Goal: Task Accomplishment & Management: Use online tool/utility

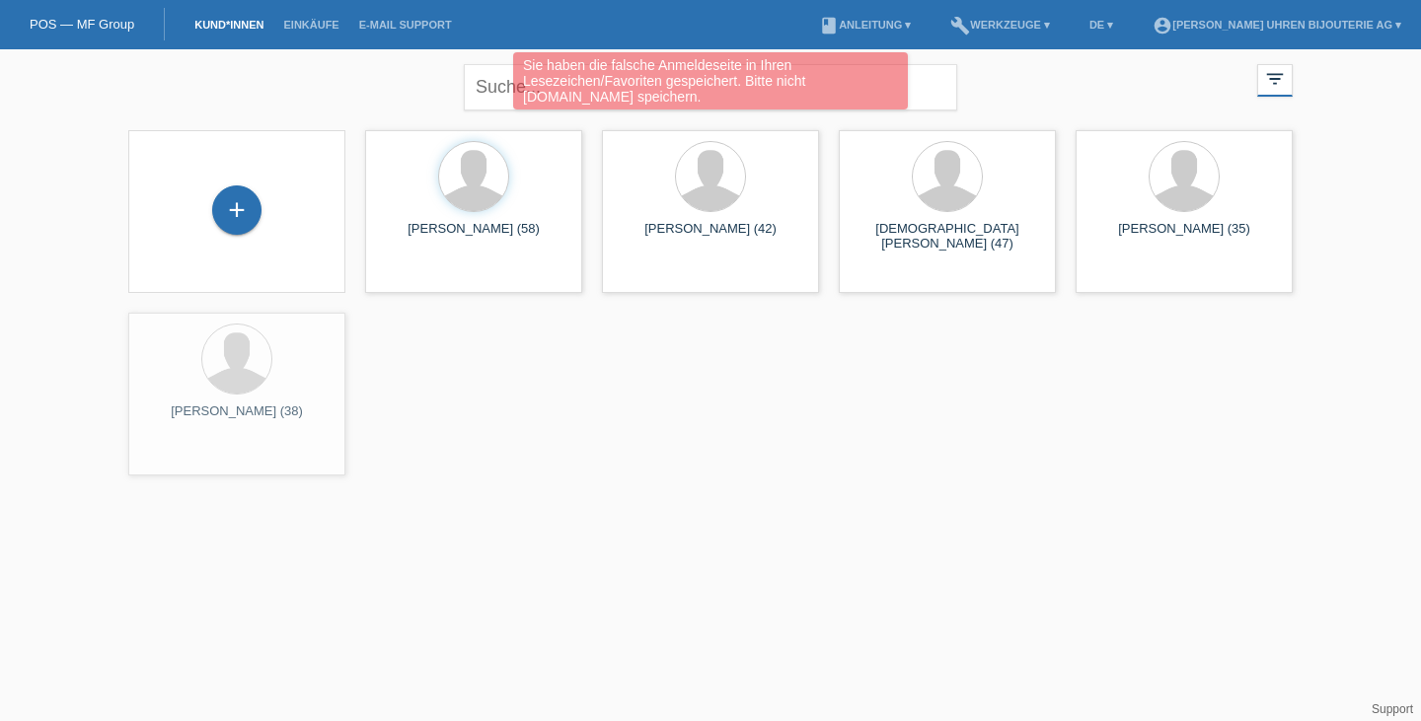
click at [495, 94] on div "Sie haben die falsche Anmeldeseite in Ihren Lesezeichen/Favoriten gespeichert. …" at bounding box center [710, 83] width 853 height 62
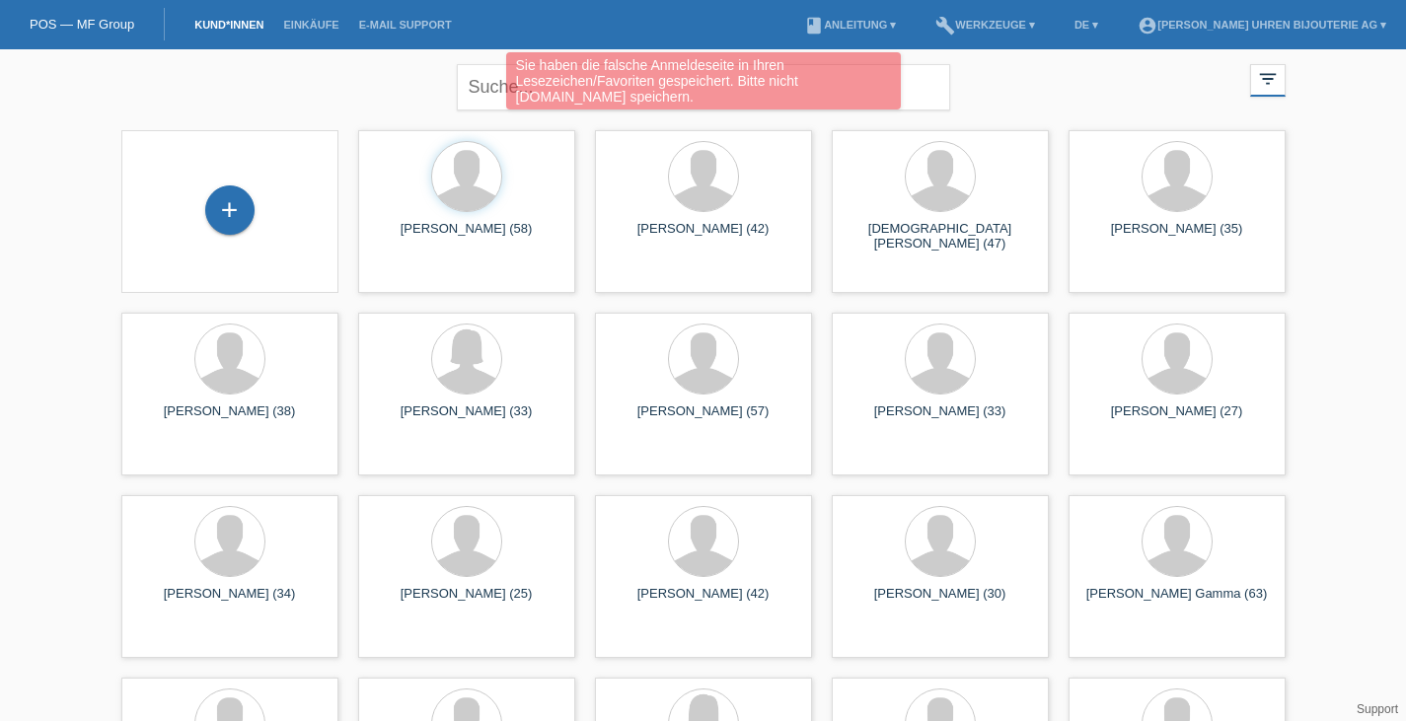
click at [927, 87] on div "Sie haben die falsche Anmeldeseite in Ihren Lesezeichen/Favoriten gespeichert. …" at bounding box center [703, 83] width 844 height 62
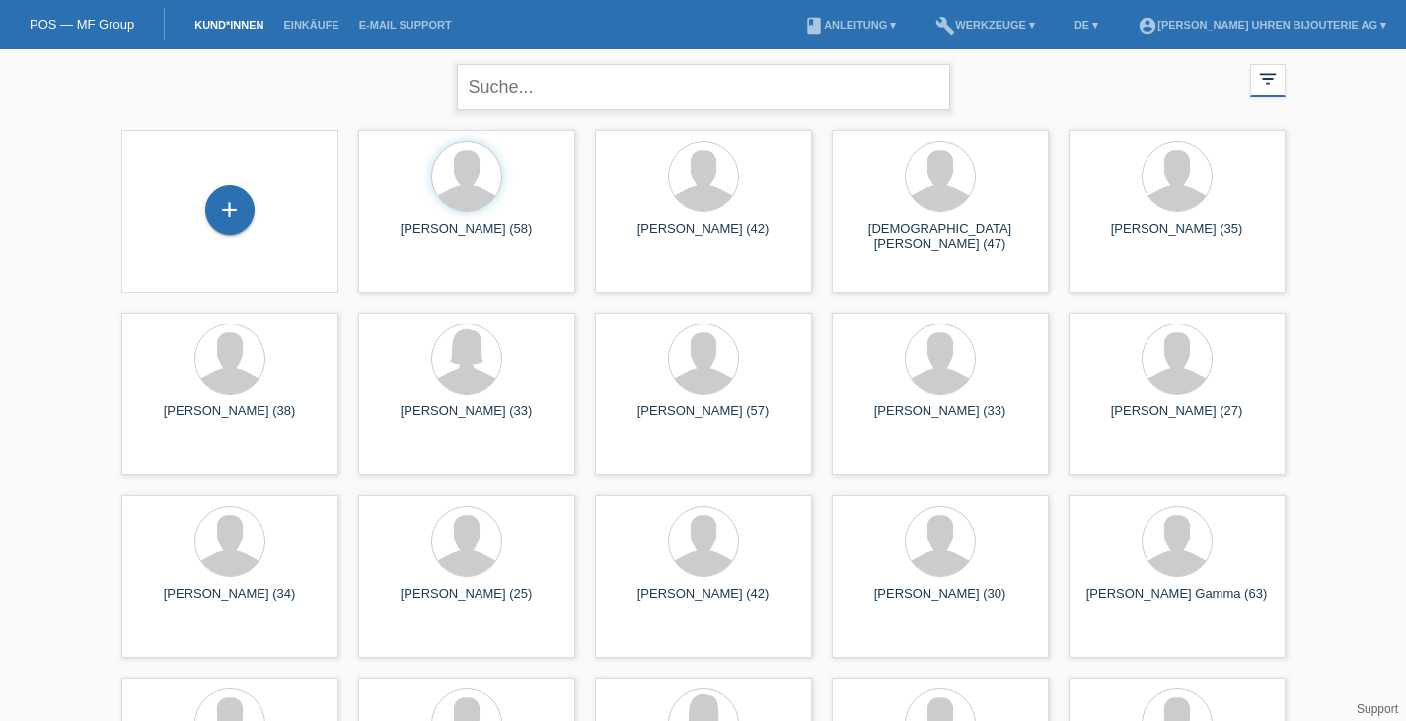
click at [584, 80] on input "text" at bounding box center [703, 87] width 493 height 46
type input "e"
type input "pezzulich"
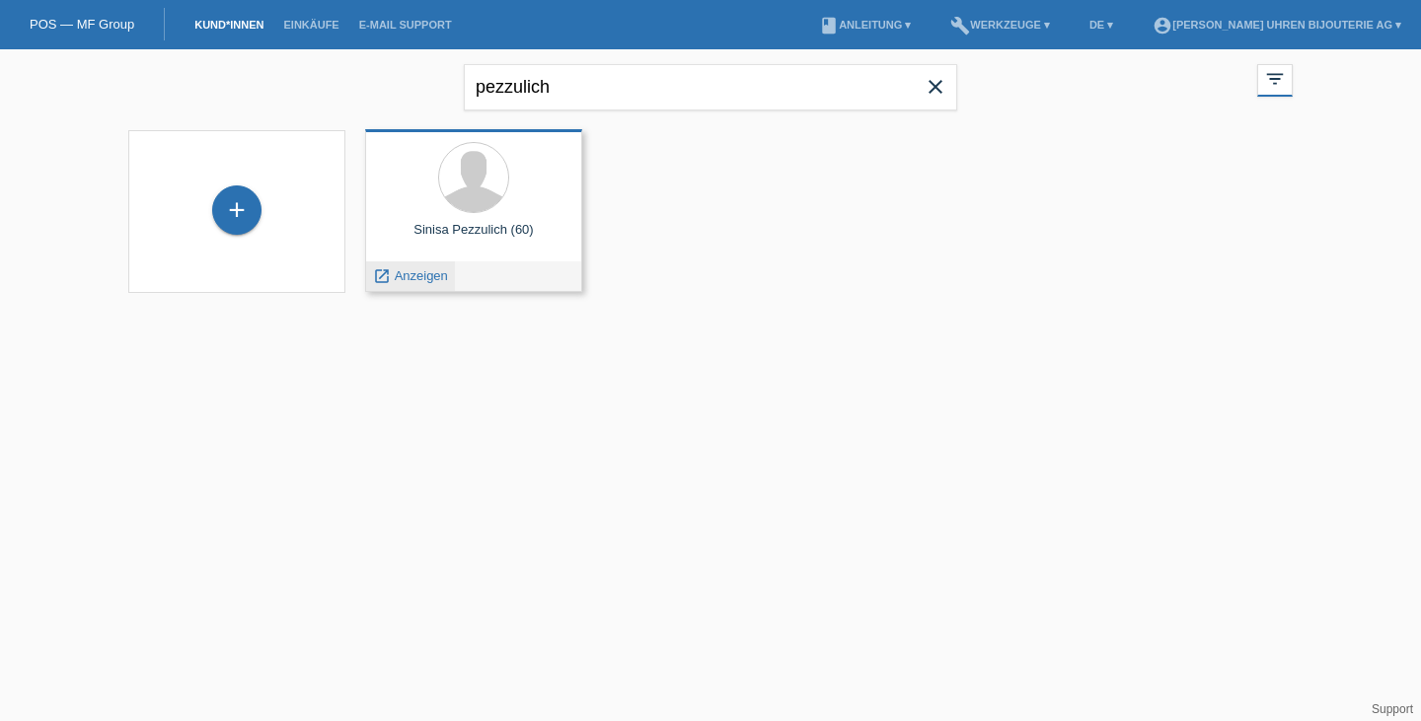
click at [406, 277] on span "Anzeigen" at bounding box center [421, 275] width 53 height 15
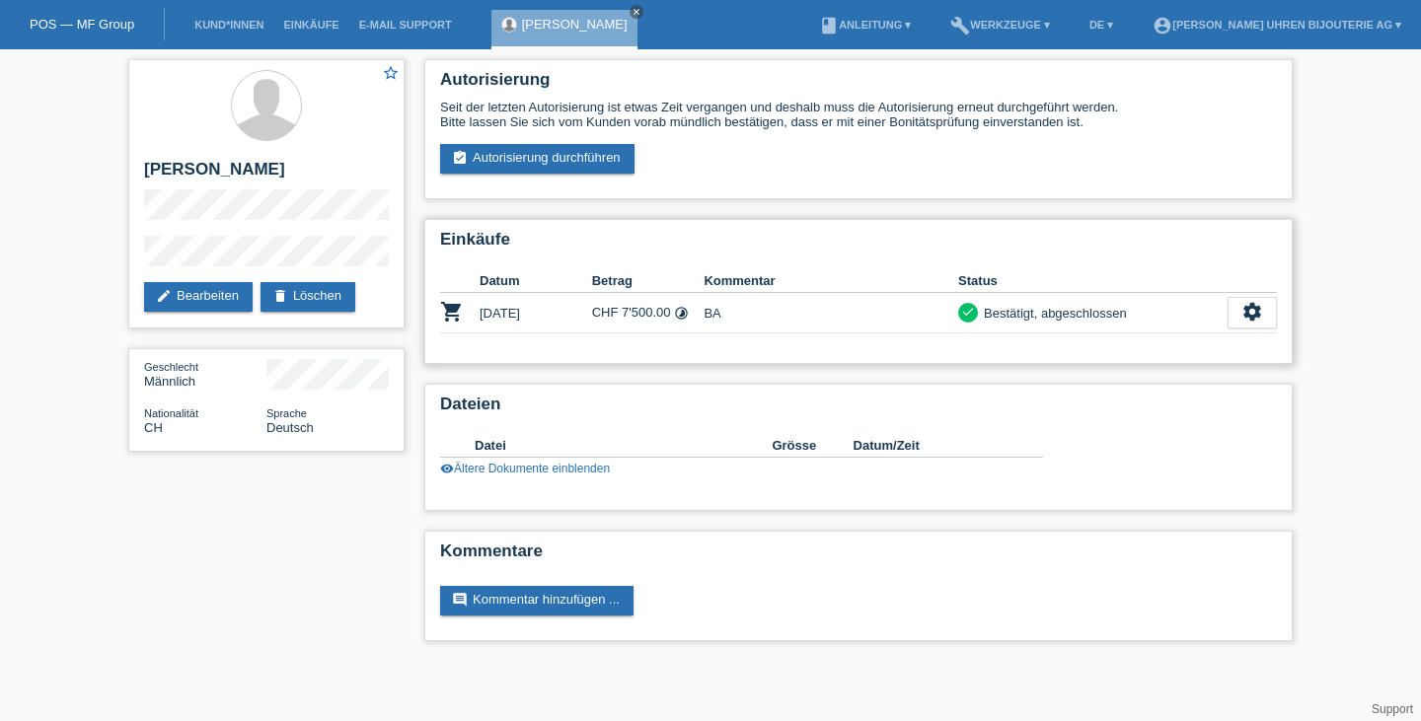
click at [848, 314] on td "BA" at bounding box center [831, 313] width 255 height 40
click at [584, 150] on link "assignment_turned_in Autorisierung durchführen" at bounding box center [537, 159] width 194 height 30
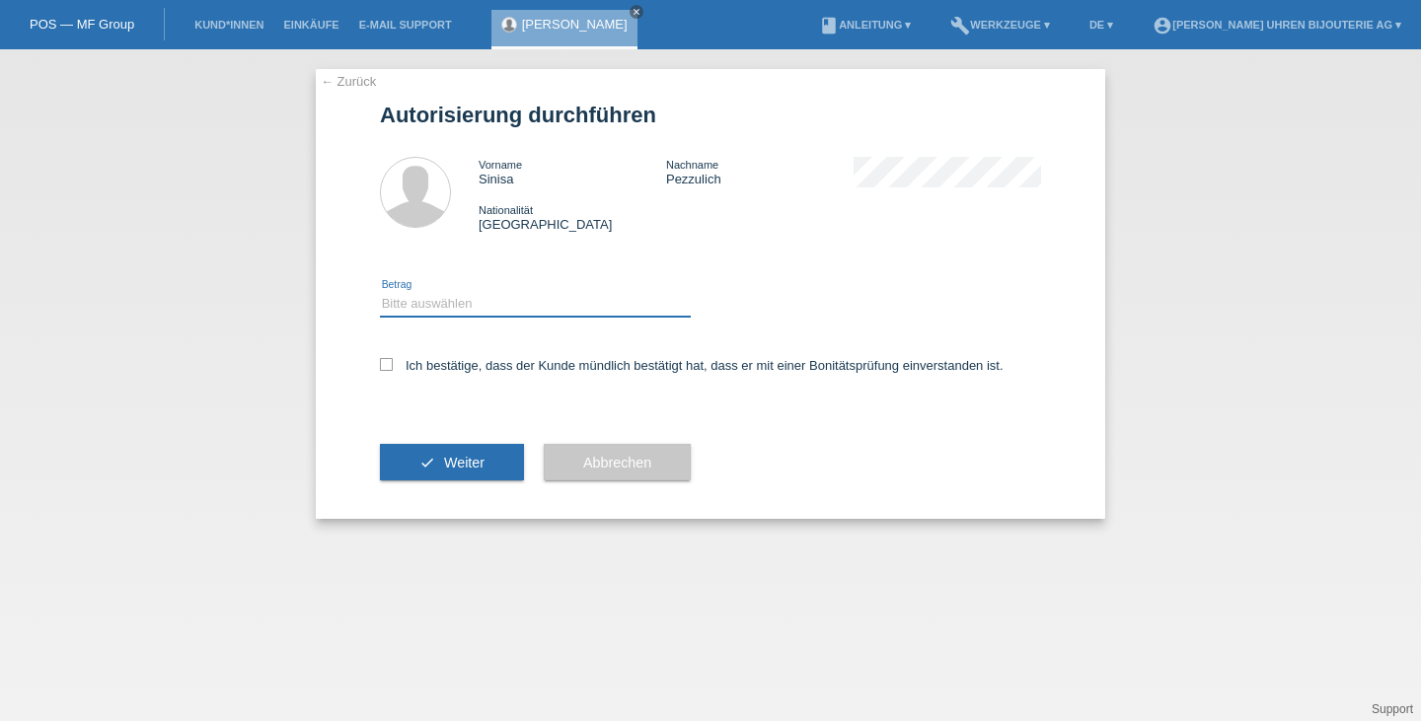
click at [460, 309] on select "Bitte auswählen CHF 1.00 - CHF 499.00 CHF 500.00 - CHF 1'999.00 CHF 2'000.00 - …" at bounding box center [535, 304] width 311 height 24
click at [471, 310] on select "Bitte auswählen CHF 1.00 - CHF 499.00 CHF 500.00 - CHF 1'999.00 CHF 2'000.00 - …" at bounding box center [535, 304] width 311 height 24
select select "3"
click at [380, 293] on select "Bitte auswählen CHF 1.00 - CHF 499.00 CHF 500.00 - CHF 1'999.00 CHF 2'000.00 - …" at bounding box center [535, 304] width 311 height 24
click at [482, 460] on span "Weiter" at bounding box center [464, 463] width 40 height 16
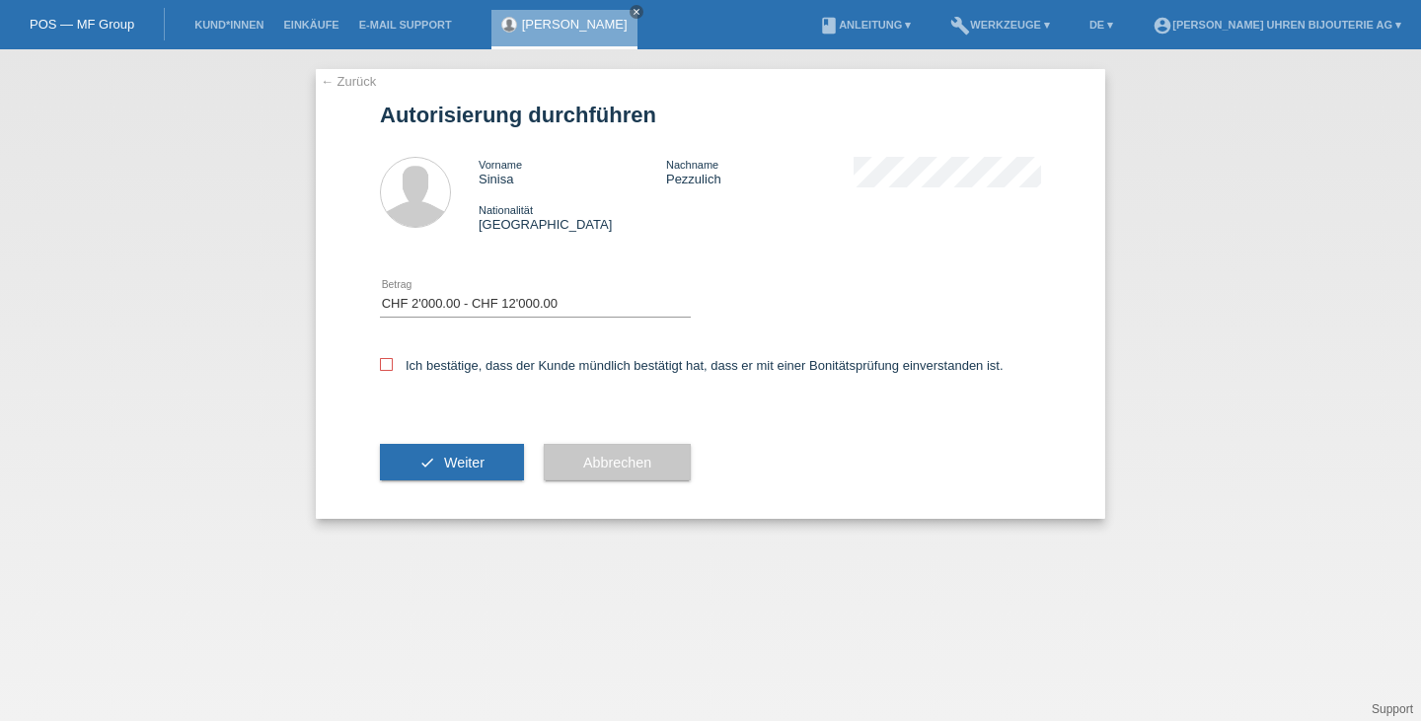
click at [471, 371] on label "Ich bestätige, dass der Kunde mündlich bestätigt hat, dass er mit einer Bonität…" at bounding box center [692, 365] width 624 height 15
click at [393, 371] on input "Ich bestätige, dass der Kunde mündlich bestätigt hat, dass er mit einer Bonität…" at bounding box center [386, 364] width 13 height 13
checkbox input "true"
click at [451, 466] on span "Weiter" at bounding box center [464, 463] width 40 height 16
